Goal: Obtain resource: Download file/media

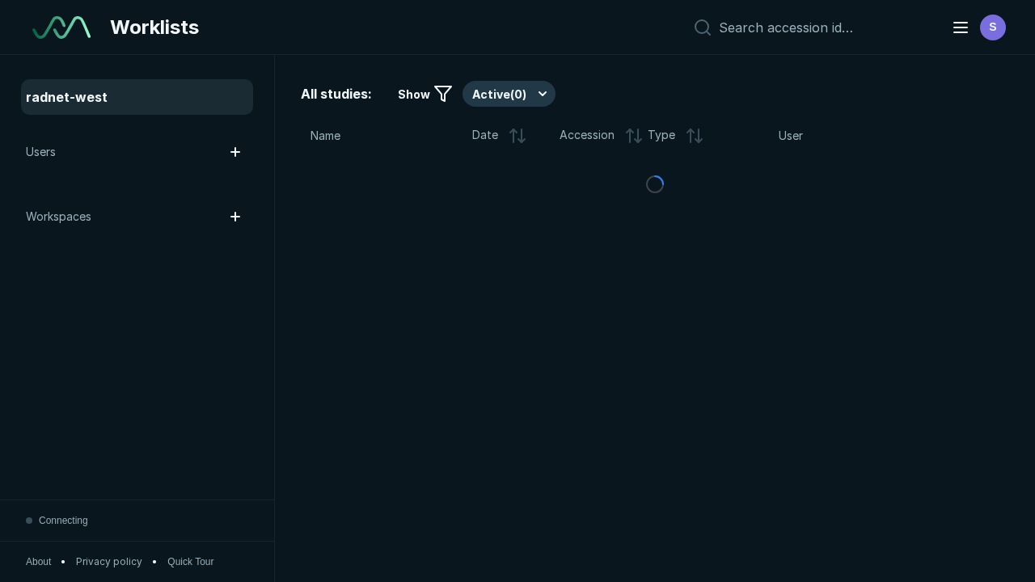
scroll to position [4415, 6734]
